Goal: Complete application form

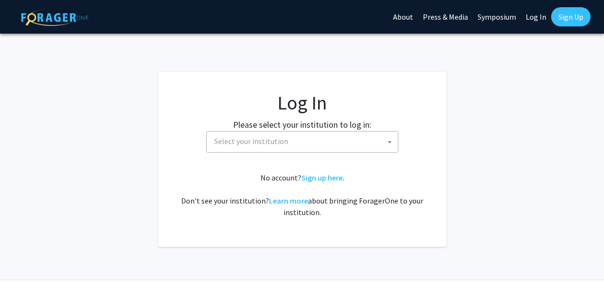
select select
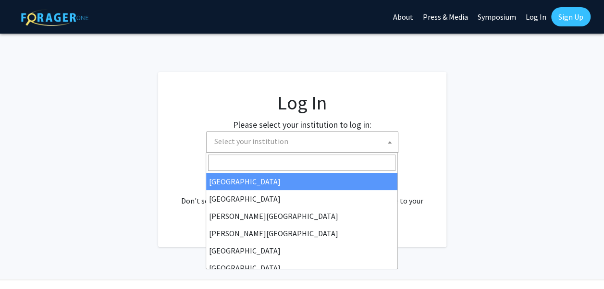
click at [366, 146] on span "Select your institution" at bounding box center [303, 142] width 187 height 20
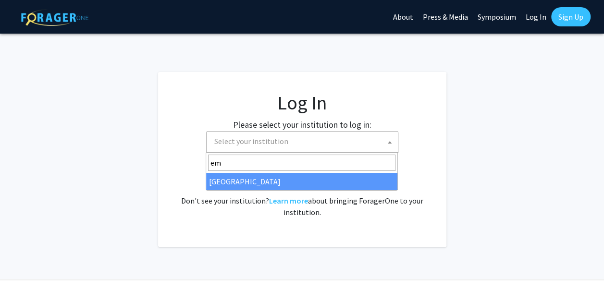
type input "em"
select select "12"
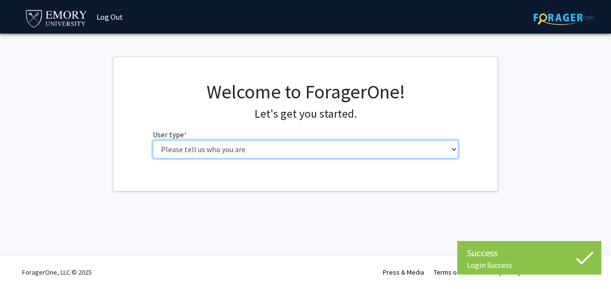
click at [385, 140] on select "Please tell us who you are Undergraduate Student Master's Student Doctoral Cand…" at bounding box center [306, 149] width 306 height 18
select select "1: undergrad"
click at [153, 140] on select "Please tell us who you are Undergraduate Student Master's Student Doctoral Cand…" at bounding box center [306, 149] width 306 height 18
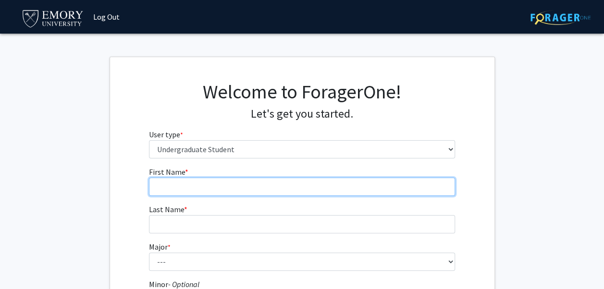
click at [266, 191] on input "First Name * required" at bounding box center [302, 187] width 306 height 18
type input "Vaahini"
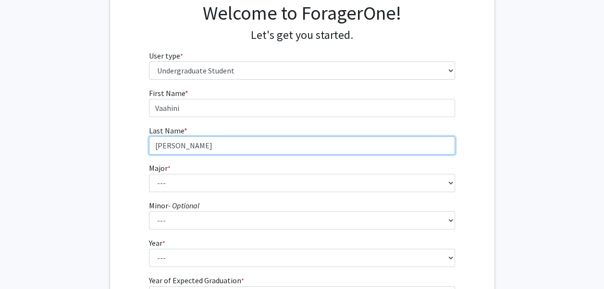
scroll to position [107, 0]
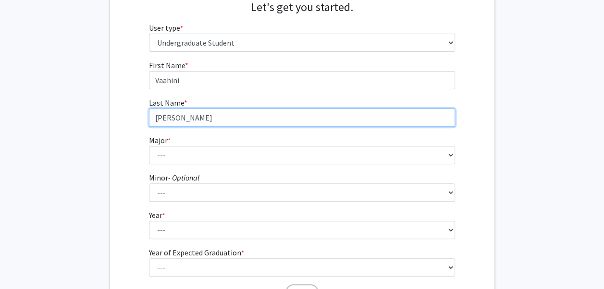
type input "[PERSON_NAME]"
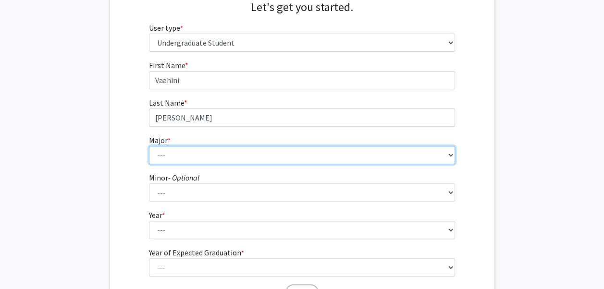
click at [198, 148] on select "--- Accounting African American Studies African Studies American Studies Analyt…" at bounding box center [302, 155] width 306 height 18
select select "16: 977"
click at [149, 146] on select "--- Accounting African American Studies African Studies American Studies Analyt…" at bounding box center [302, 155] width 306 height 18
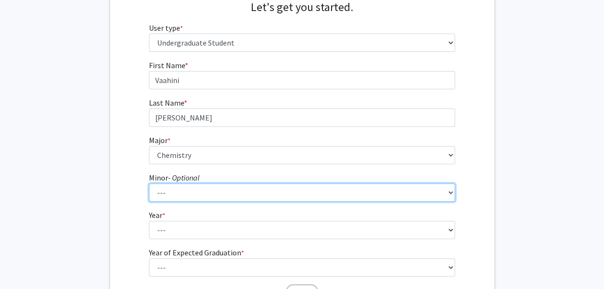
click at [226, 185] on select "--- African American Studies African Studies American Studies Ancient Mediterra…" at bounding box center [302, 192] width 306 height 18
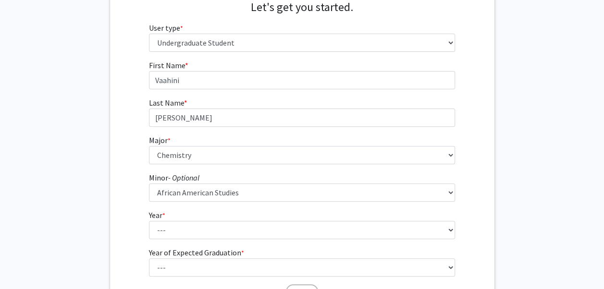
click at [134, 161] on div "First Name * required [PERSON_NAME] Last Name * required [PERSON_NAME] Major * …" at bounding box center [302, 182] width 384 height 244
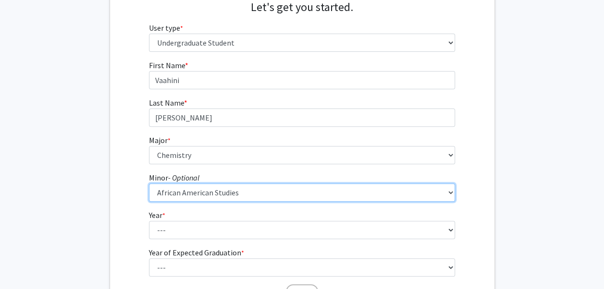
click at [189, 186] on select "--- African American Studies African Studies American Studies Ancient Mediterra…" at bounding box center [302, 192] width 306 height 18
select select "17: 744"
click at [149, 183] on select "--- African American Studies African Studies American Studies Ancient Mediterra…" at bounding box center [302, 192] width 306 height 18
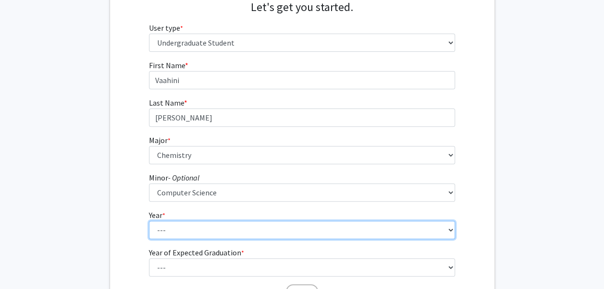
click at [208, 229] on select "--- First-year Sophomore Junior Senior Postbaccalaureate Certificate" at bounding box center [302, 230] width 306 height 18
select select "1: first-year"
click at [149, 221] on select "--- First-year Sophomore Junior Senior Postbaccalaureate Certificate" at bounding box center [302, 230] width 306 height 18
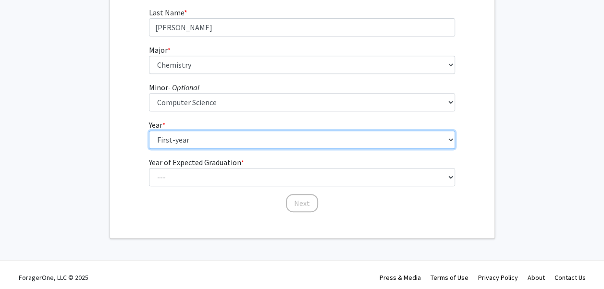
scroll to position [199, 0]
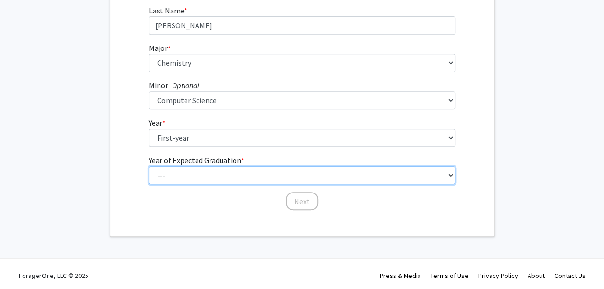
click at [211, 178] on select "--- 2025 2026 2027 2028 2029 2030 2031 2032 2033 2034" at bounding box center [302, 175] width 306 height 18
select select "5: 2029"
click at [149, 166] on select "--- 2025 2026 2027 2028 2029 2030 2031 2032 2033 2034" at bounding box center [302, 175] width 306 height 18
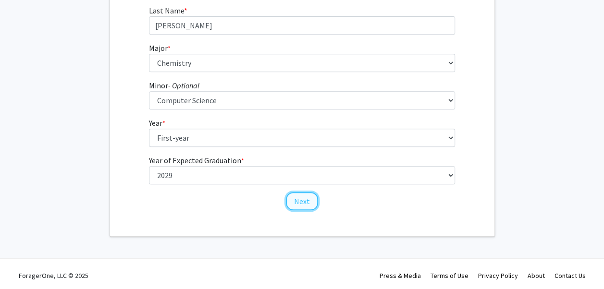
click at [301, 200] on button "Next" at bounding box center [302, 201] width 32 height 18
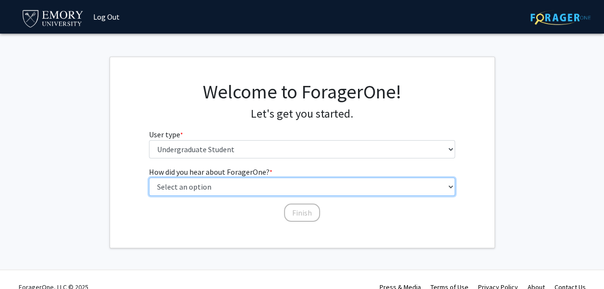
click at [268, 184] on select "Select an option Peer/student recommendation Faculty/staff recommendation Unive…" at bounding box center [302, 187] width 306 height 18
select select "2: faculty_recommendation"
click at [149, 178] on select "Select an option Peer/student recommendation Faculty/staff recommendation Unive…" at bounding box center [302, 187] width 306 height 18
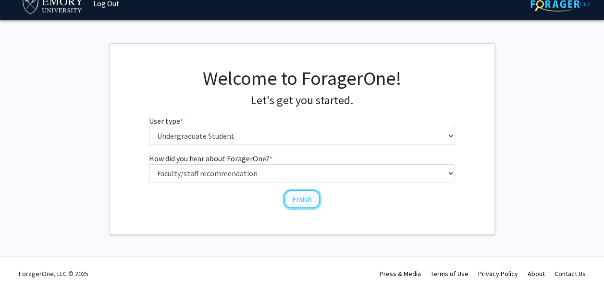
click at [304, 196] on button "Finish" at bounding box center [302, 199] width 36 height 18
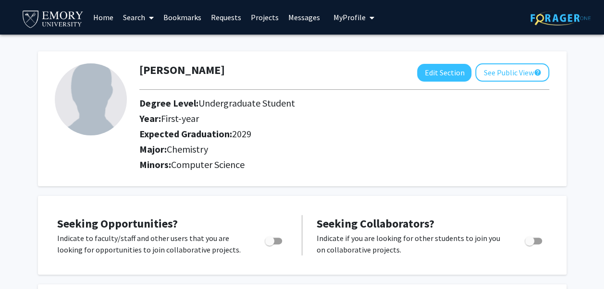
click at [573, 18] on img at bounding box center [560, 18] width 60 height 15
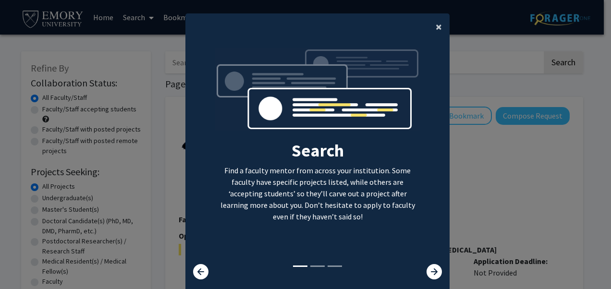
click at [436, 24] on span "×" at bounding box center [439, 26] width 6 height 15
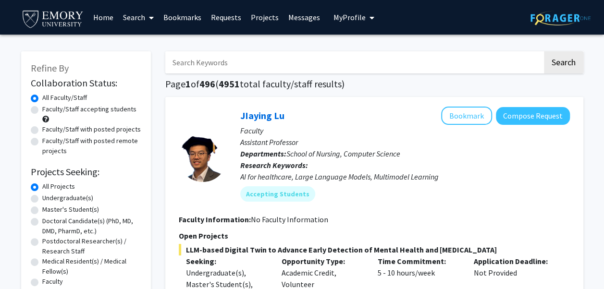
click at [341, 15] on span "My Profile" at bounding box center [349, 17] width 32 height 10
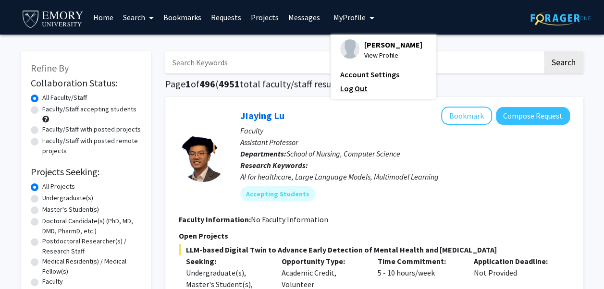
click at [347, 94] on link "Log Out" at bounding box center [383, 89] width 86 height 12
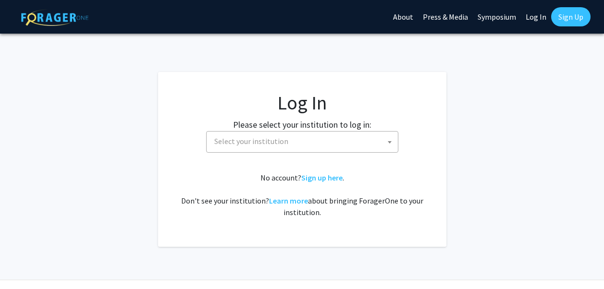
select select
click at [326, 123] on label "Please select your institution to log in:" at bounding box center [302, 124] width 138 height 13
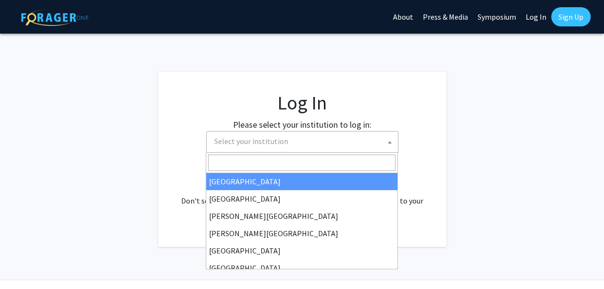
click at [317, 136] on span "Select your institution" at bounding box center [303, 142] width 187 height 20
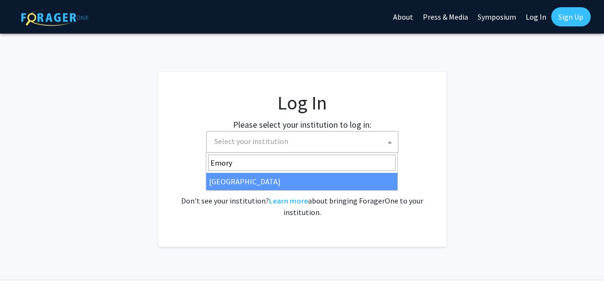
type input "Emory"
select select "12"
